Goal: Transaction & Acquisition: Purchase product/service

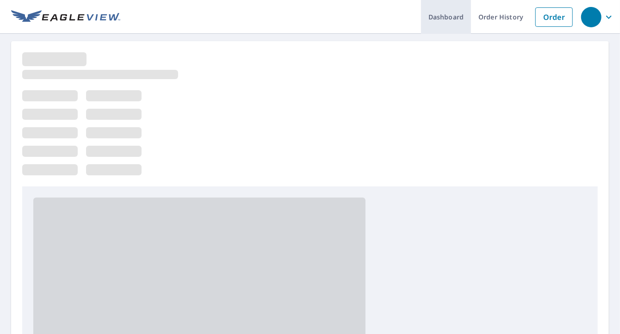
click at [435, 19] on link "Dashboard" at bounding box center [446, 17] width 50 height 34
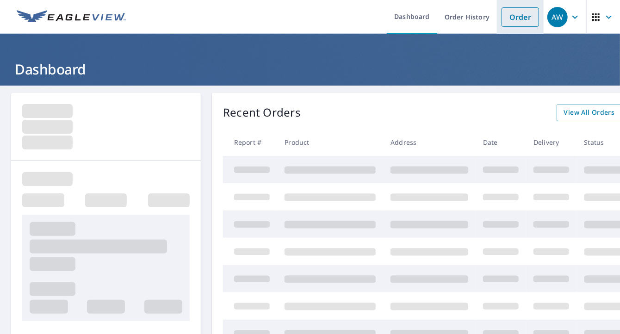
click at [506, 21] on link "Order" at bounding box center [520, 16] width 37 height 19
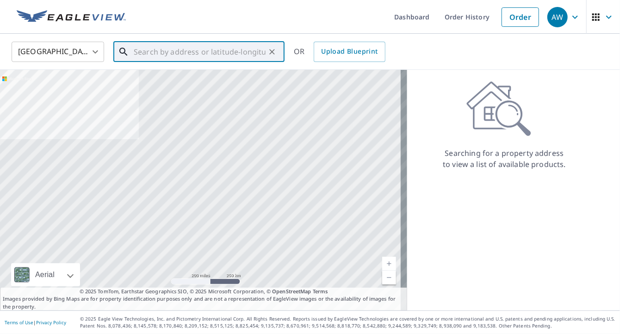
paste input "[STREET_ADDRESS]"
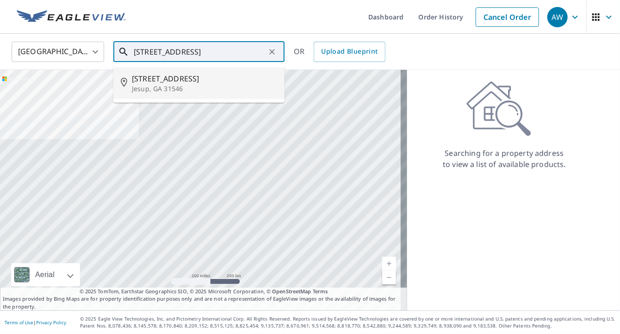
click at [183, 85] on p "Jesup, GA 31546" at bounding box center [204, 88] width 145 height 9
type input "[STREET_ADDRESS]"
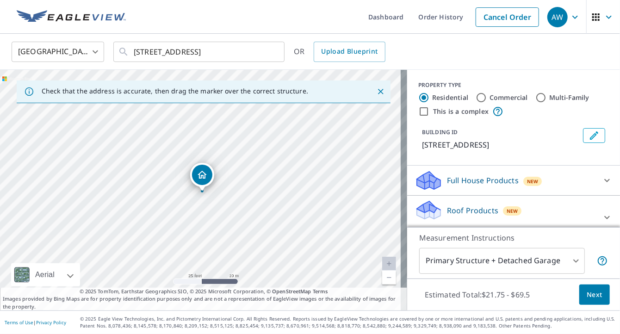
drag, startPoint x: 215, startPoint y: 152, endPoint x: 268, endPoint y: 235, distance: 98.7
click at [270, 239] on div "[STREET_ADDRESS]" at bounding box center [203, 190] width 407 height 241
click at [602, 179] on icon at bounding box center [607, 180] width 11 height 11
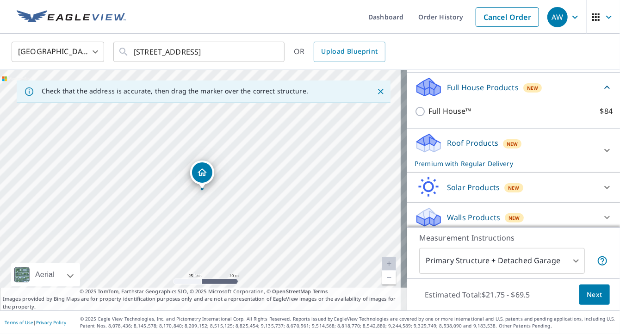
scroll to position [97, 0]
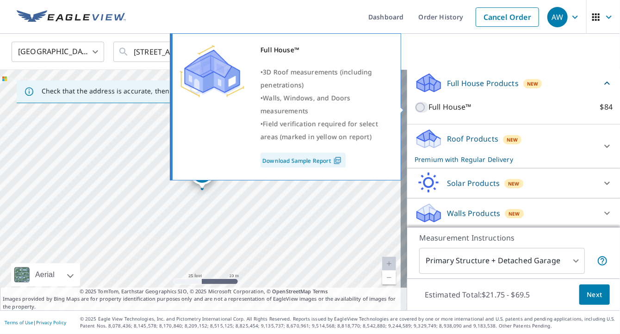
click at [415, 107] on input "Full House™ $84" at bounding box center [422, 107] width 14 height 11
checkbox input "true"
checkbox input "false"
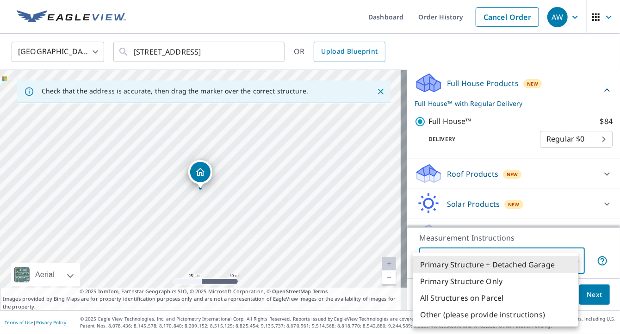
click at [566, 261] on body "AW AW Dashboard Order History Cancel Order AW [GEOGRAPHIC_DATA] [GEOGRAPHIC_DAT…" at bounding box center [310, 167] width 620 height 334
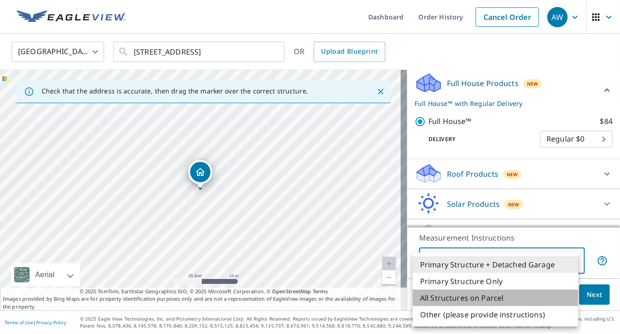
click at [482, 299] on li "All Structures on Parcel" at bounding box center [496, 298] width 166 height 17
type input "3"
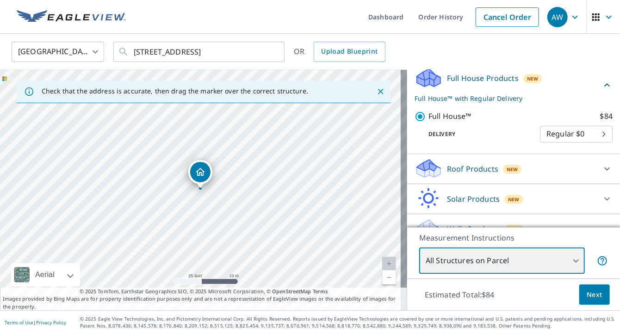
scroll to position [103, 0]
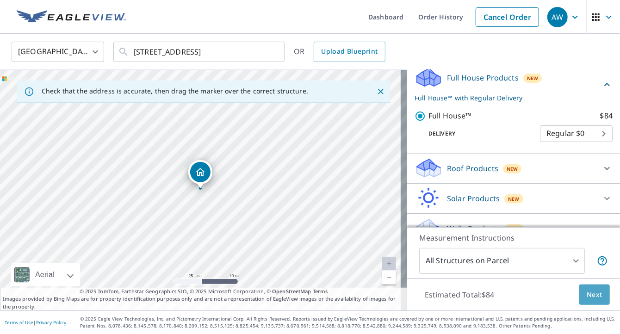
click at [590, 295] on span "Next" at bounding box center [595, 295] width 16 height 12
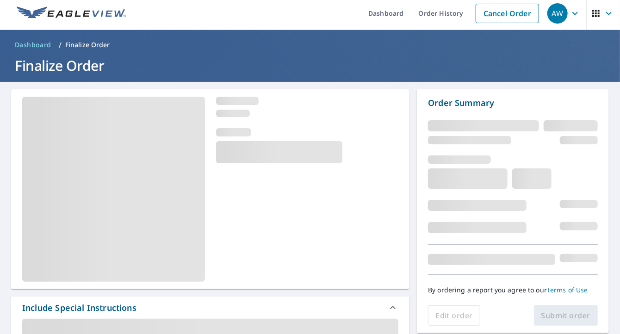
scroll to position [4, 0]
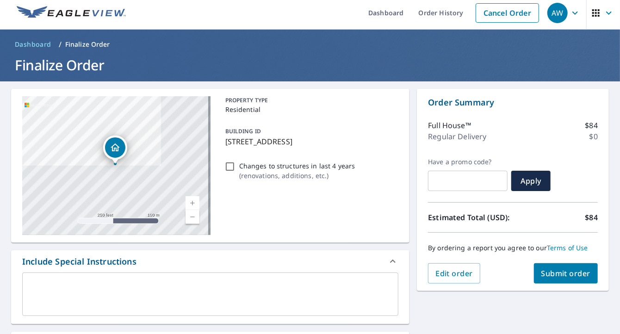
click at [553, 273] on span "Submit order" at bounding box center [567, 273] width 50 height 10
checkbox input "true"
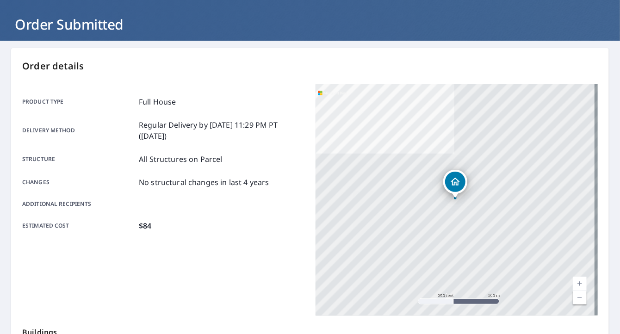
scroll to position [45, 0]
